Goal: Task Accomplishment & Management: Manage account settings

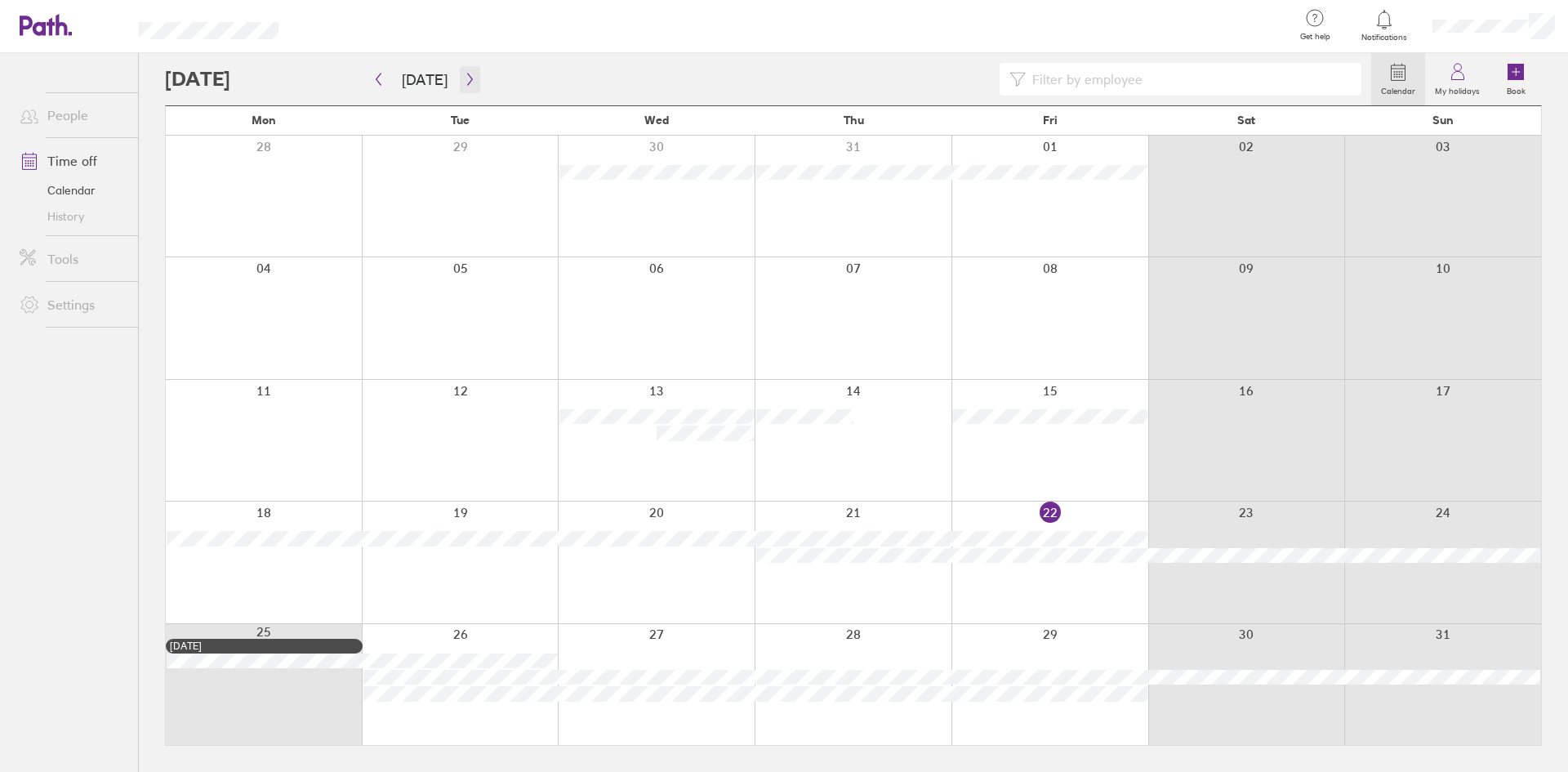
click at [463, 72] on button "button" at bounding box center [470, 80] width 20 height 27
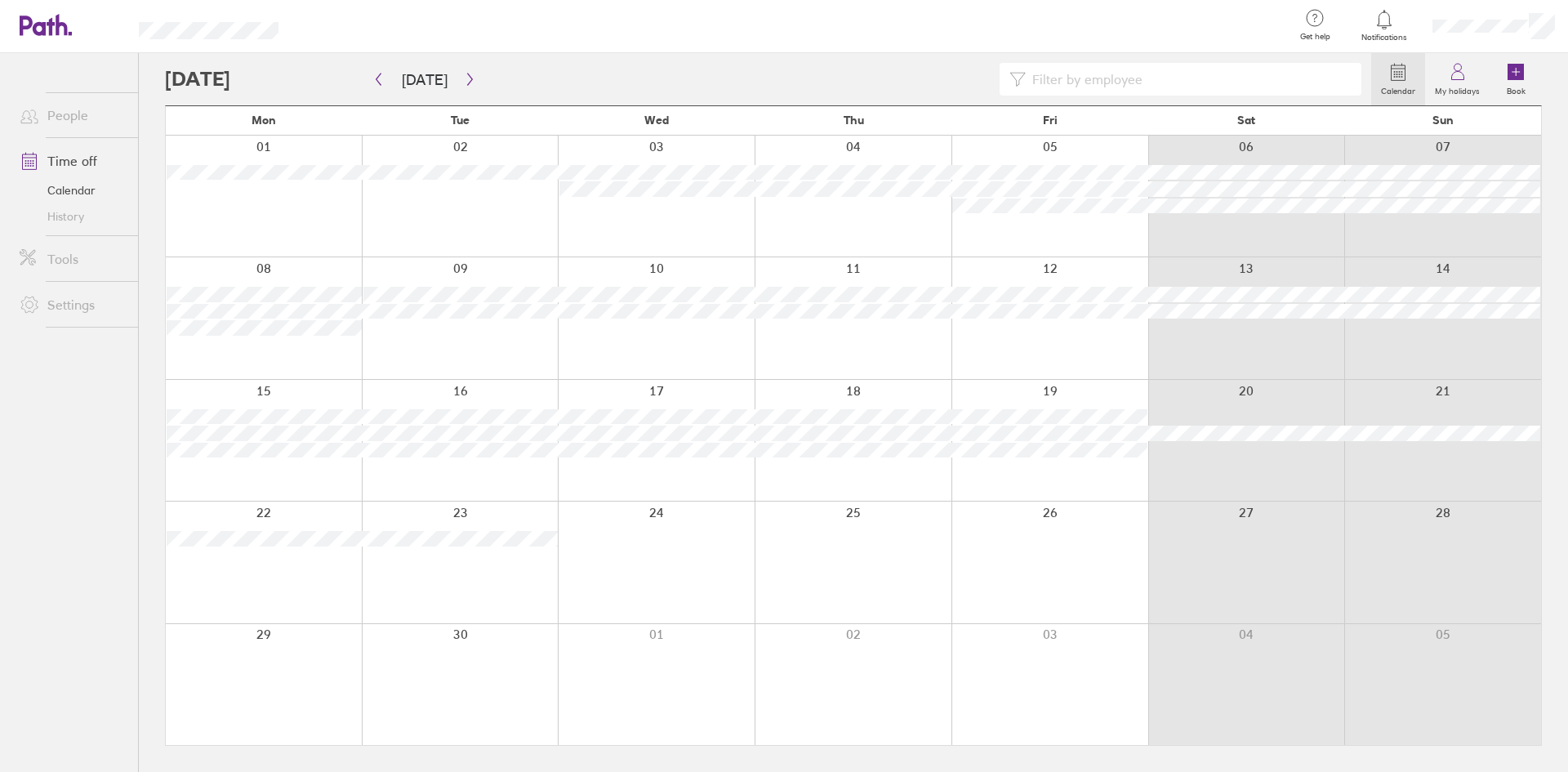
click at [33, 16] on icon at bounding box center [45, 25] width 53 height 22
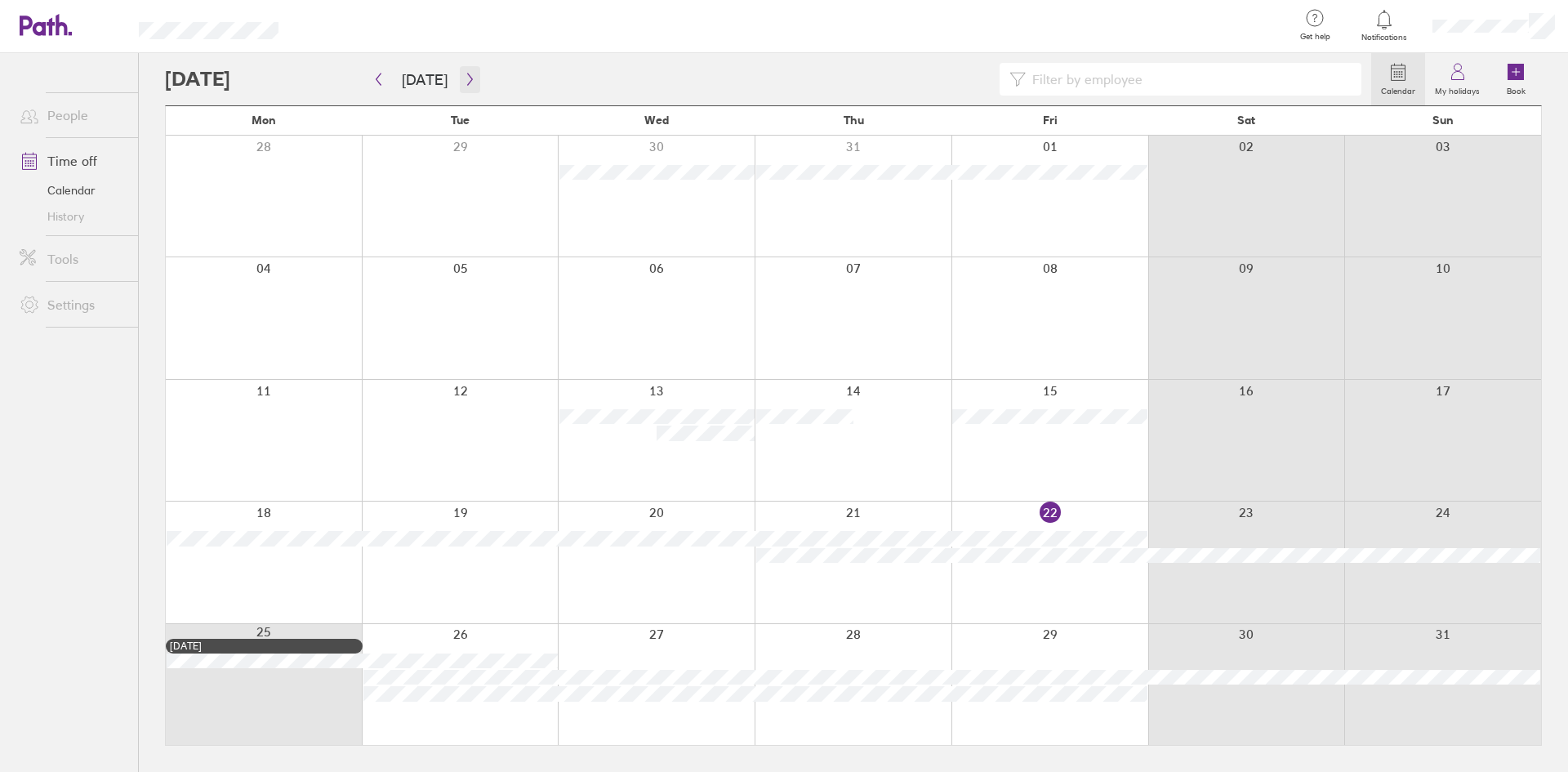
click at [460, 83] on button "button" at bounding box center [470, 80] width 20 height 27
